Goal: Information Seeking & Learning: Learn about a topic

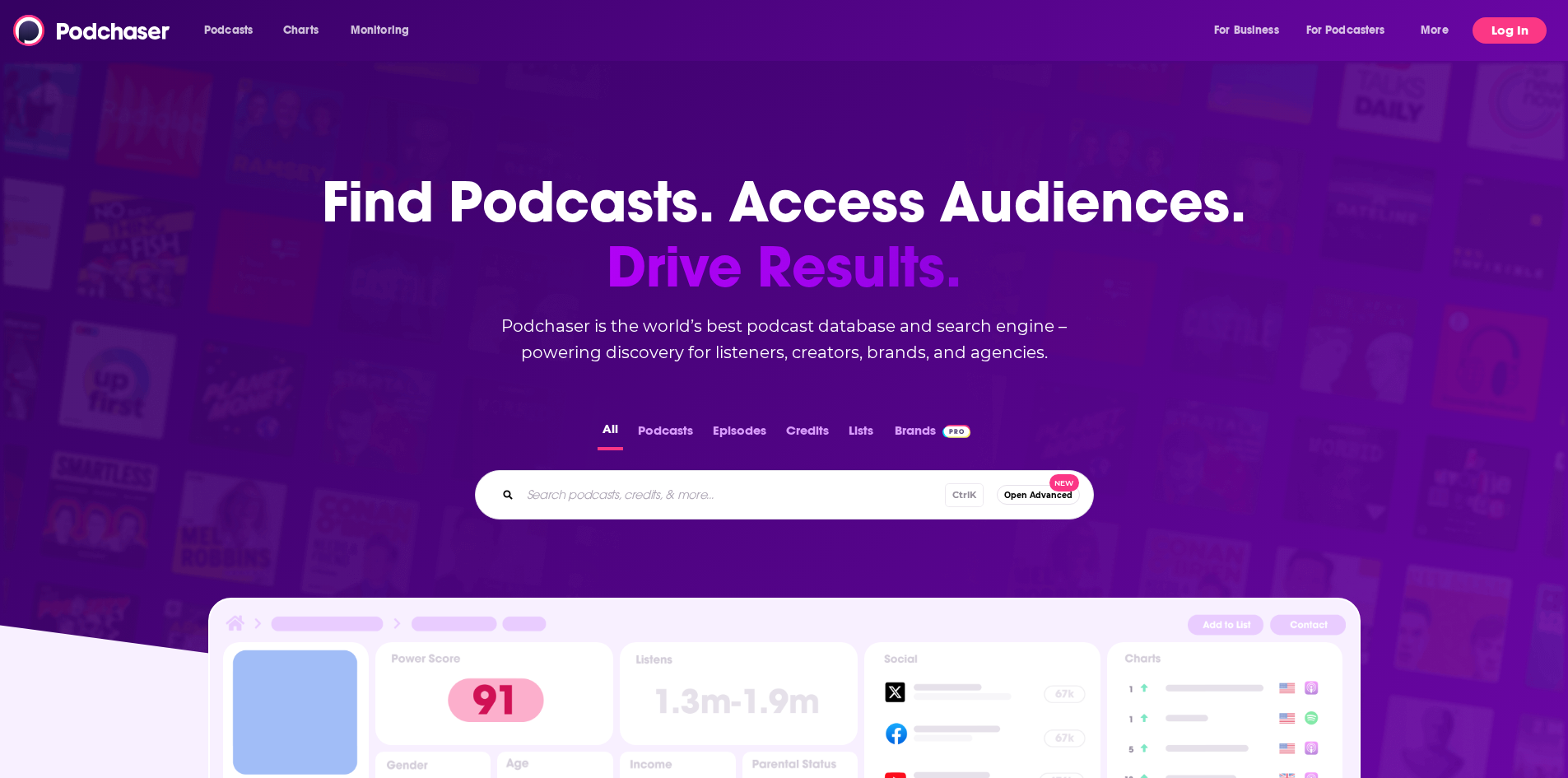
click at [1508, 28] on button "Log In" at bounding box center [1508, 30] width 74 height 27
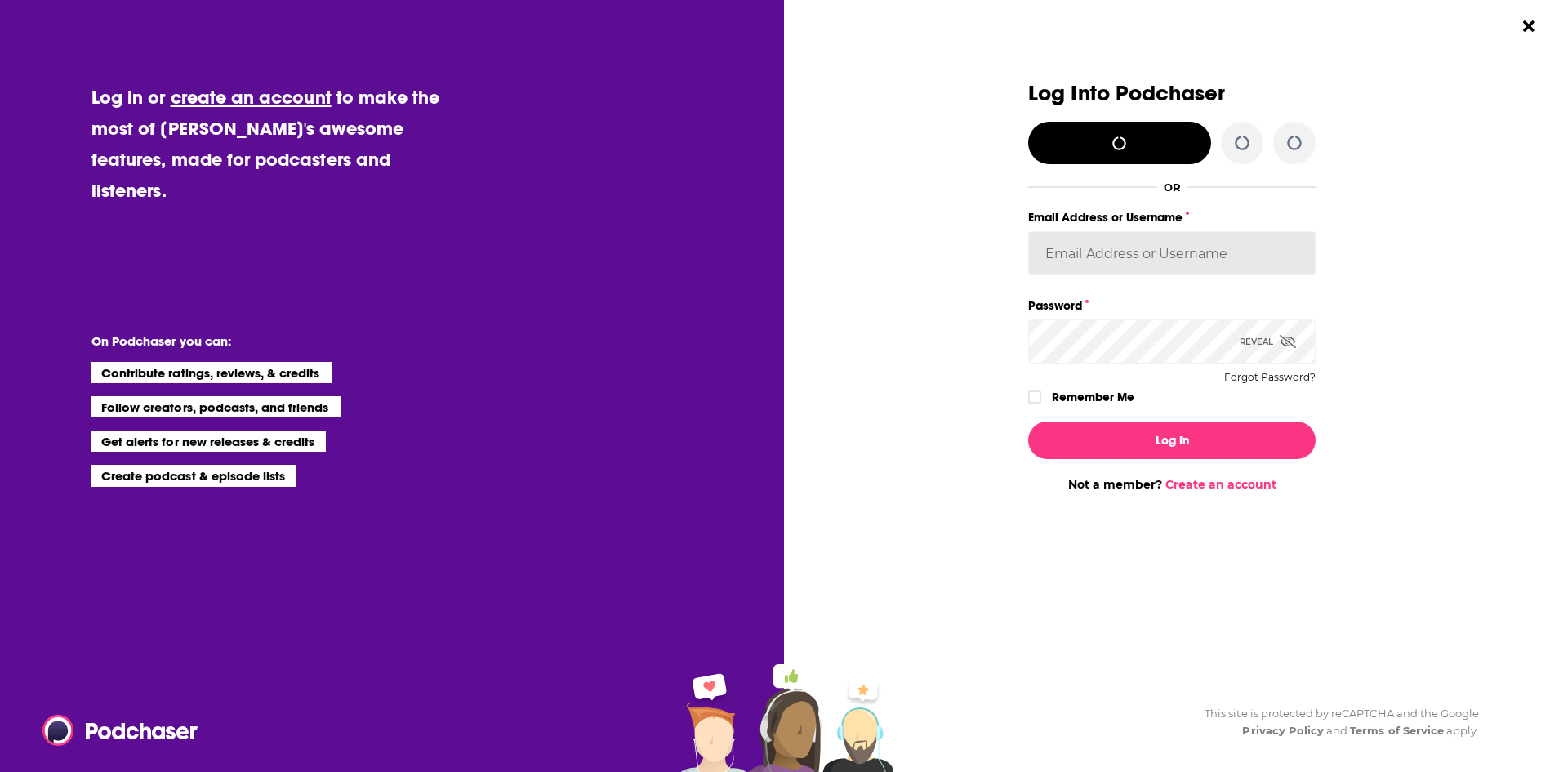
type input "Penguin_portfolio"
click at [1030, 391] on label "Dialog" at bounding box center [1034, 396] width 13 height 13
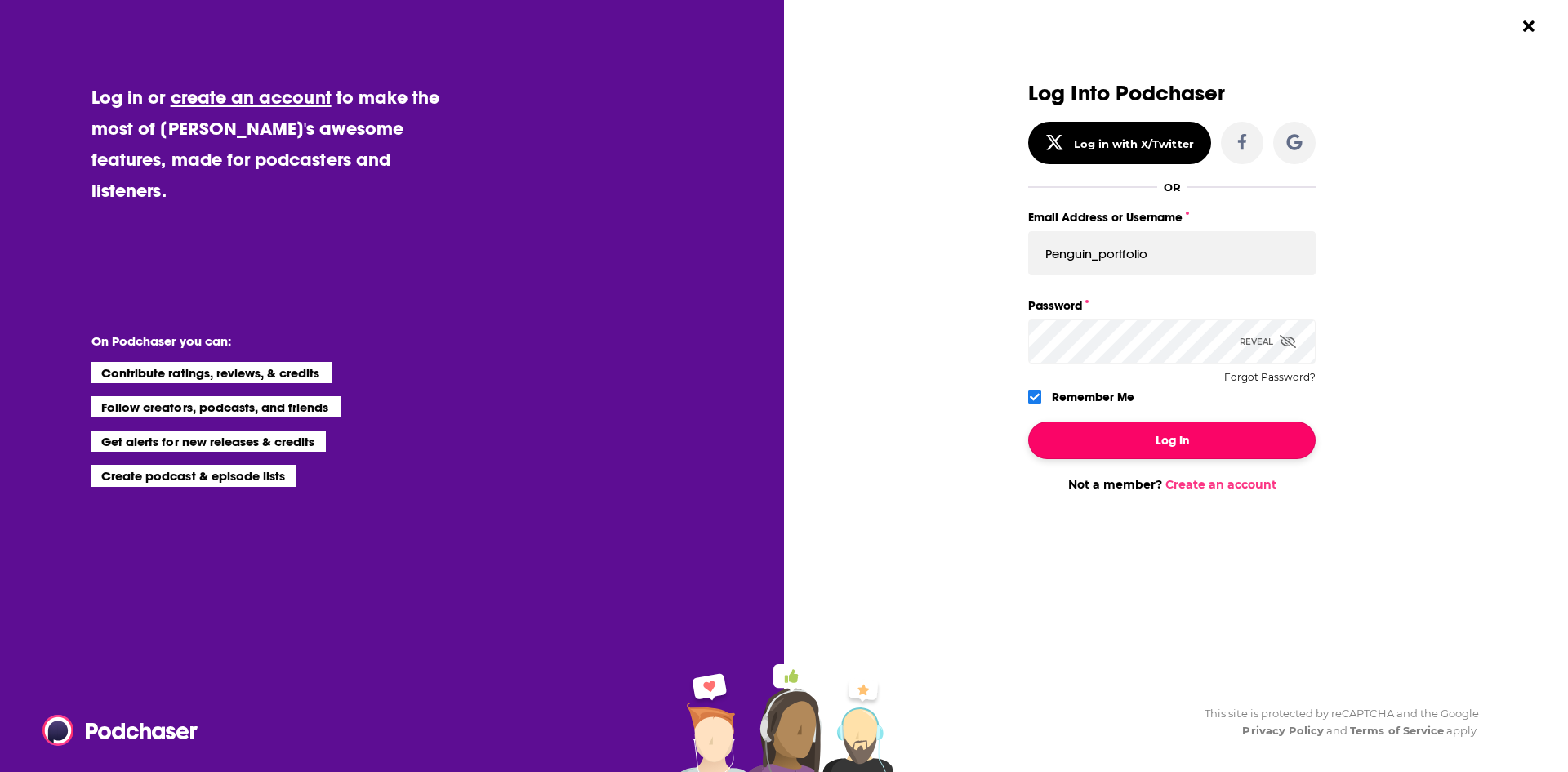
click at [1123, 446] on button "Log In" at bounding box center [1172, 440] width 287 height 37
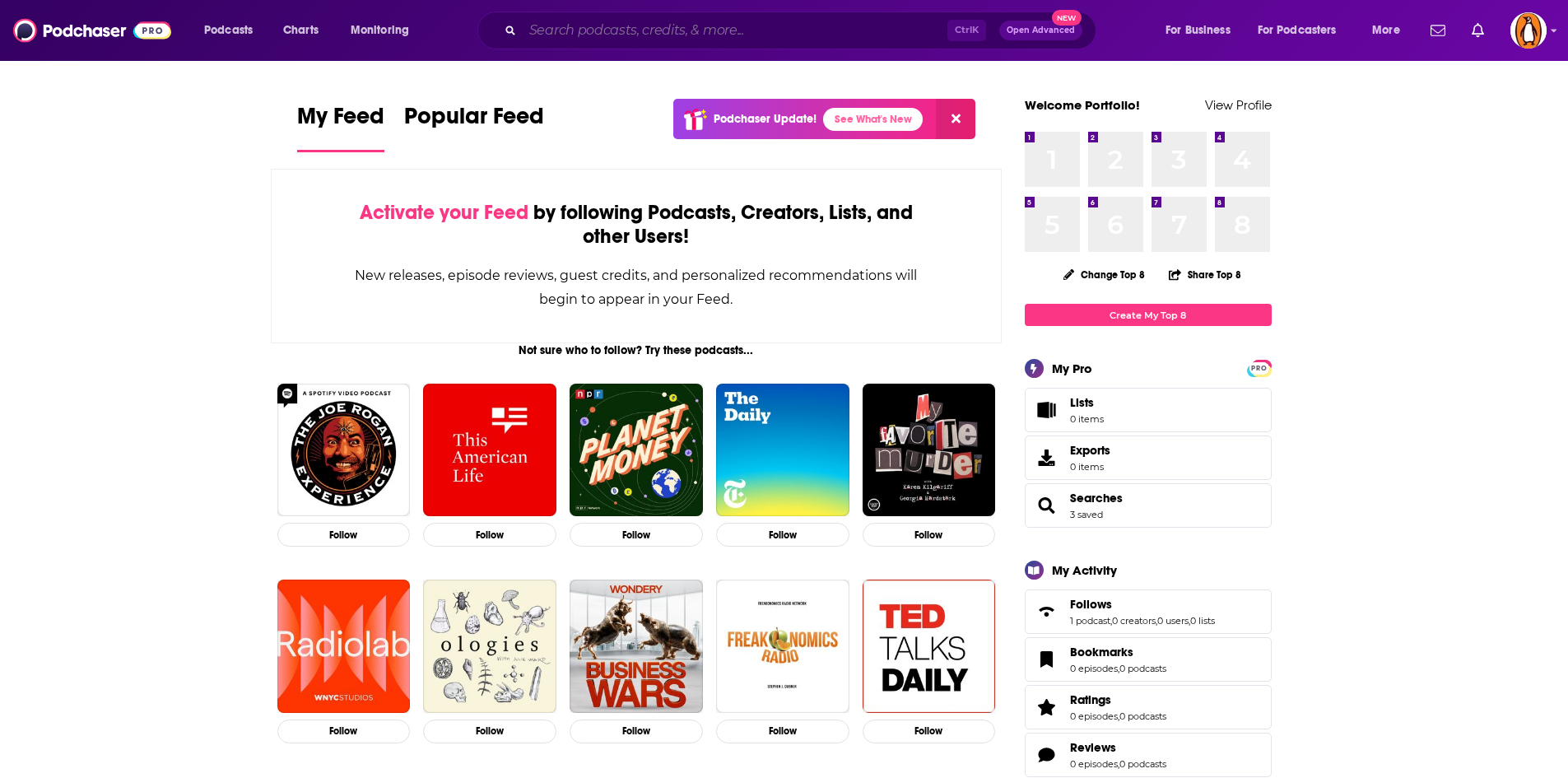
click at [596, 18] on input "Search podcasts, credits, & more..." at bounding box center [735, 30] width 425 height 27
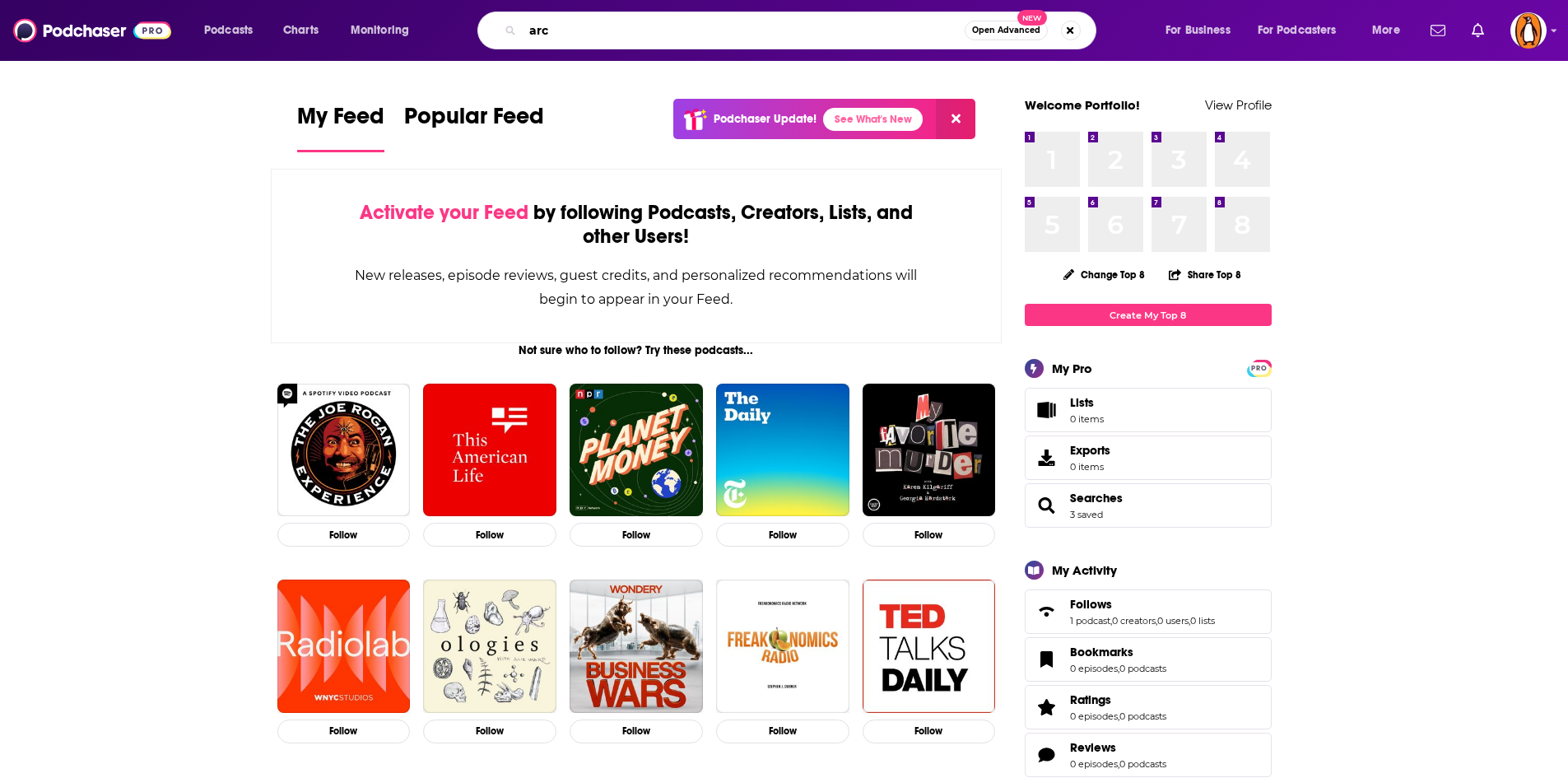
type input "arc"
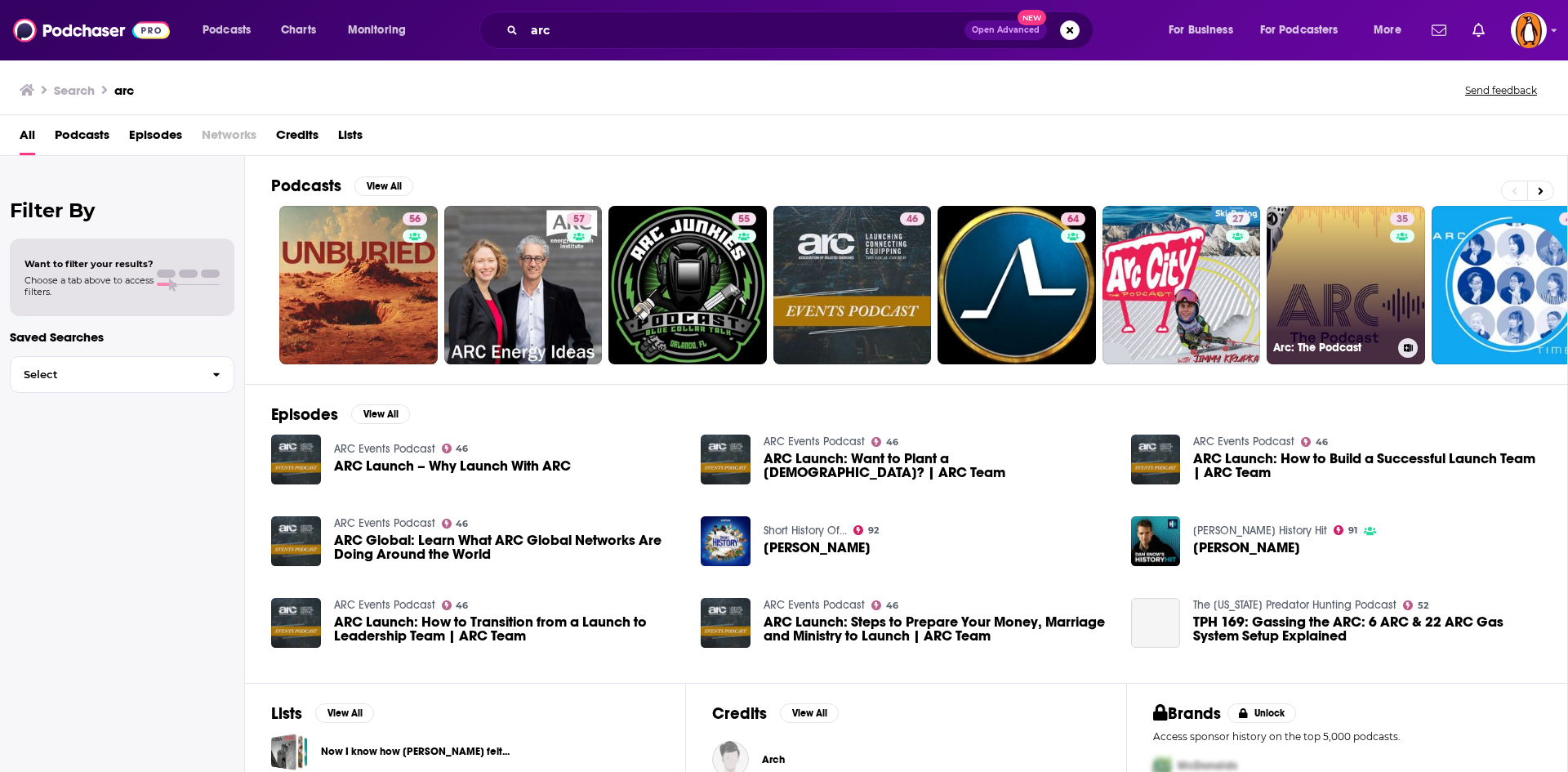
click at [1333, 289] on link "35 Arc: The Podcast" at bounding box center [1346, 285] width 158 height 158
